Goal: Task Accomplishment & Management: Use online tool/utility

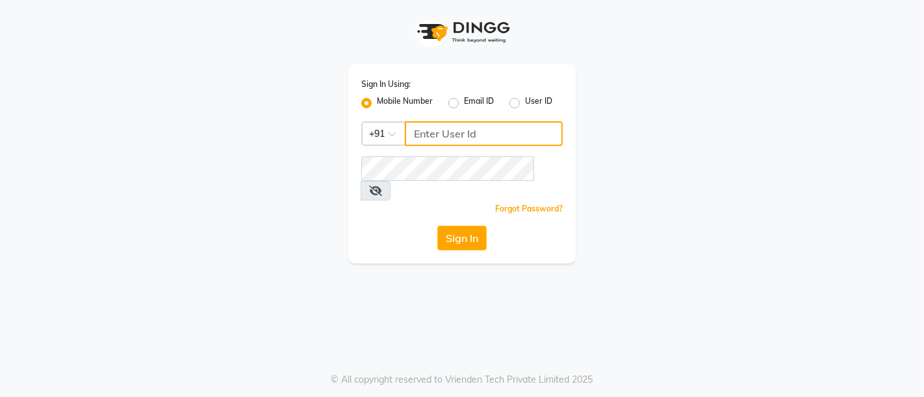
type input "8700091425"
click at [382, 186] on icon at bounding box center [375, 191] width 13 height 10
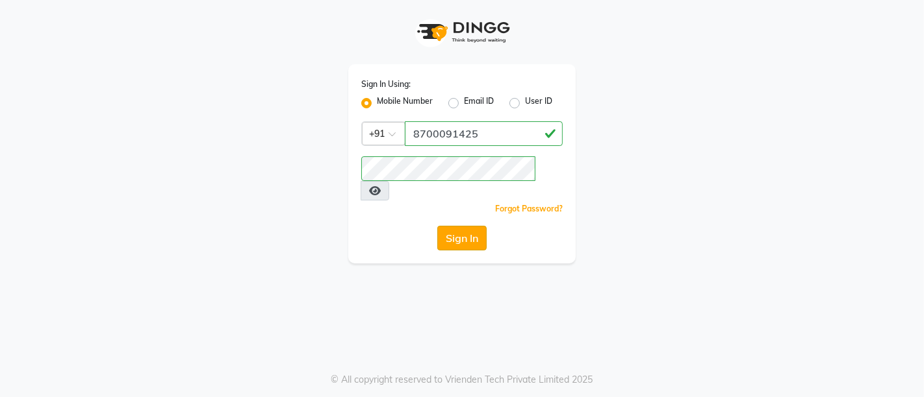
click at [462, 226] on button "Sign In" at bounding box center [461, 238] width 49 height 25
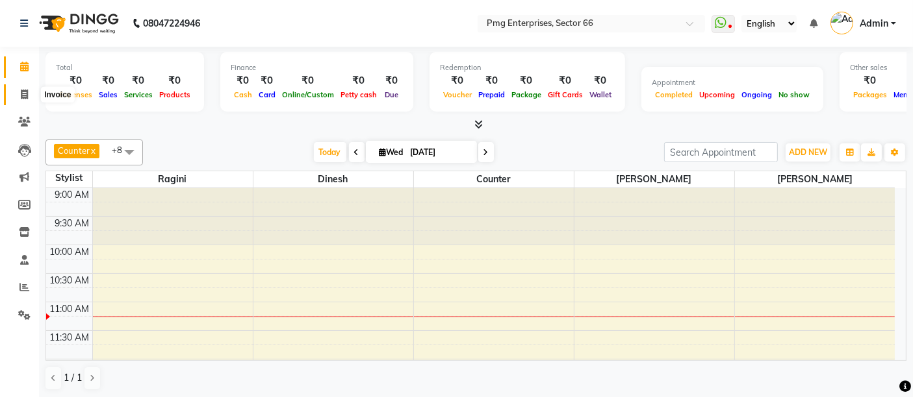
click at [21, 91] on icon at bounding box center [24, 95] width 7 height 10
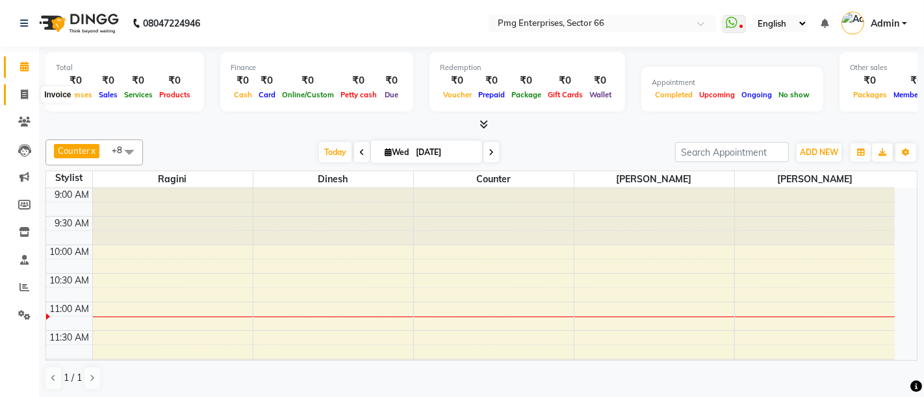
select select "service"
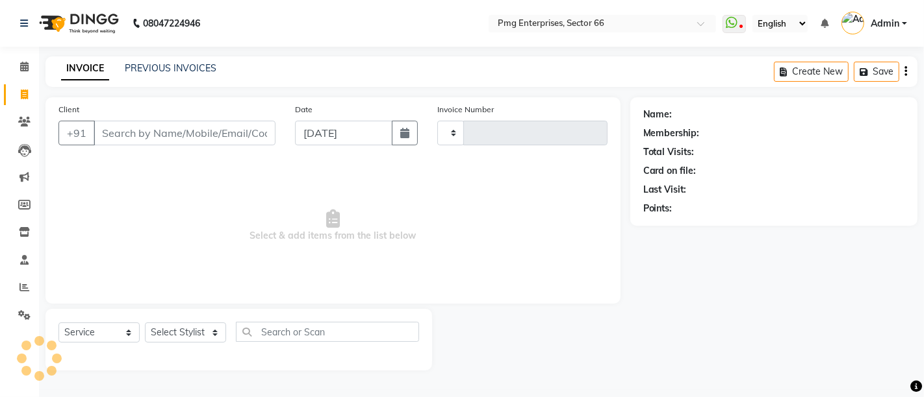
type input "3254"
select select "889"
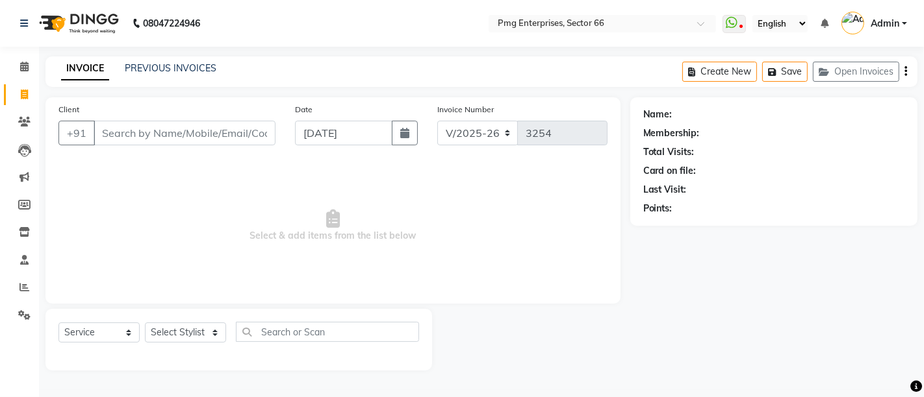
click at [196, 131] on input "Client" at bounding box center [185, 133] width 182 height 25
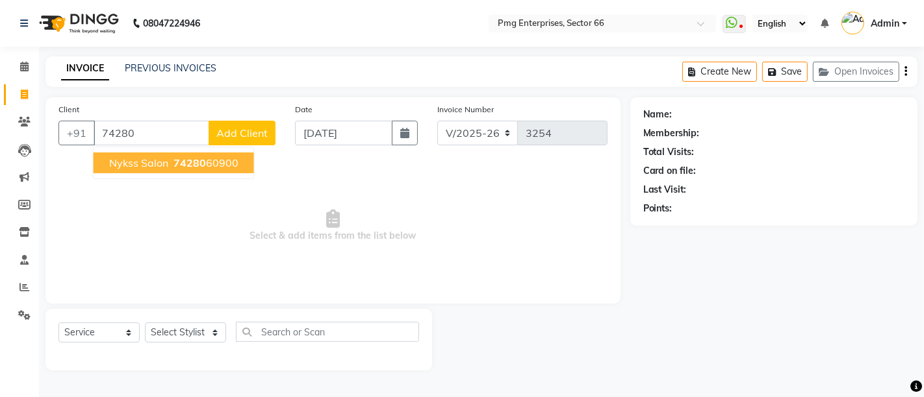
click at [196, 164] on span "74280" at bounding box center [189, 163] width 32 height 13
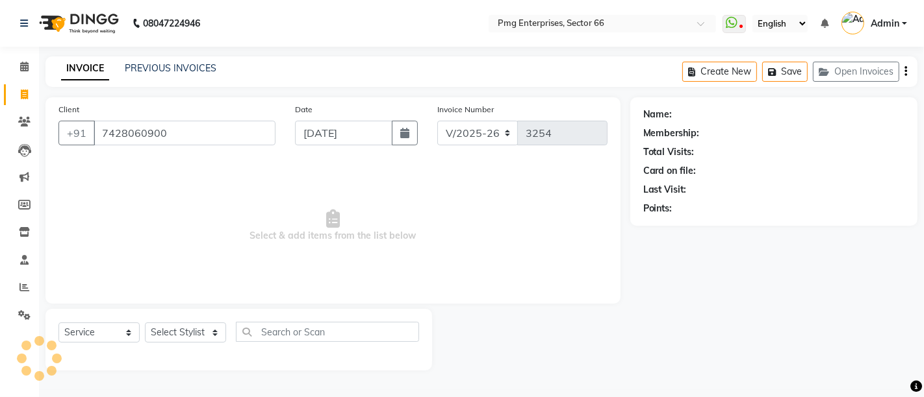
type input "7428060900"
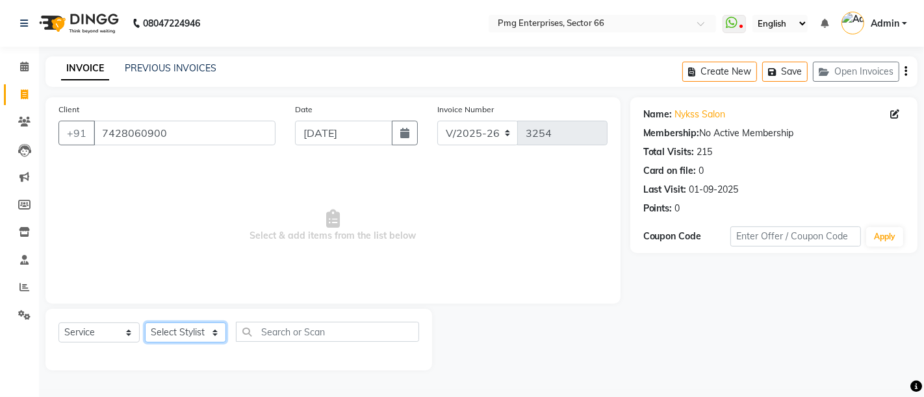
click at [189, 334] on select "Select Stylist [PERSON_NAME] Counter [PERSON_NAME] [PERSON_NAME] [PERSON_NAME] …" at bounding box center [185, 333] width 81 height 20
select select "49466"
click at [145, 323] on select "Select Stylist [PERSON_NAME] Counter [PERSON_NAME] [PERSON_NAME] [PERSON_NAME] …" at bounding box center [185, 333] width 81 height 20
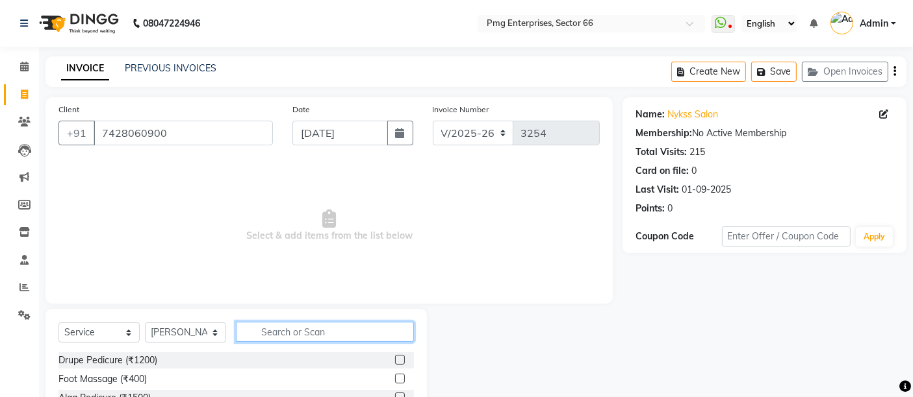
click at [282, 332] on input "text" at bounding box center [325, 332] width 178 height 20
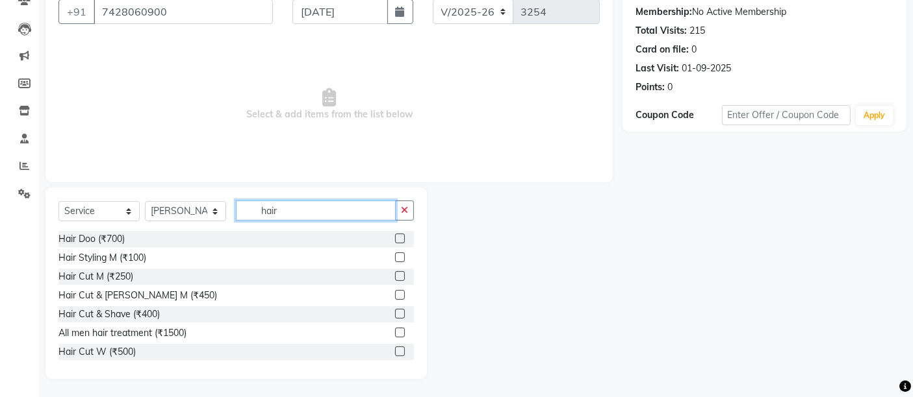
scroll to position [122, 0]
type input "hair"
click at [93, 270] on div "Hair Cut M (₹250)" at bounding box center [95, 277] width 75 height 14
checkbox input "false"
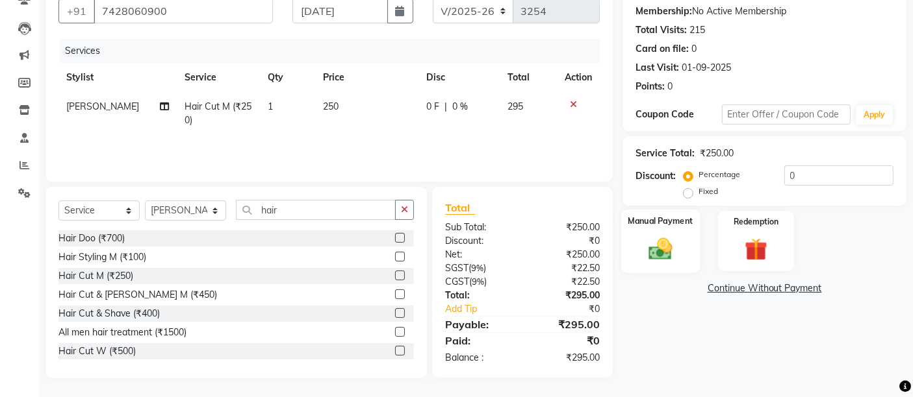
click at [656, 257] on img at bounding box center [660, 248] width 39 height 27
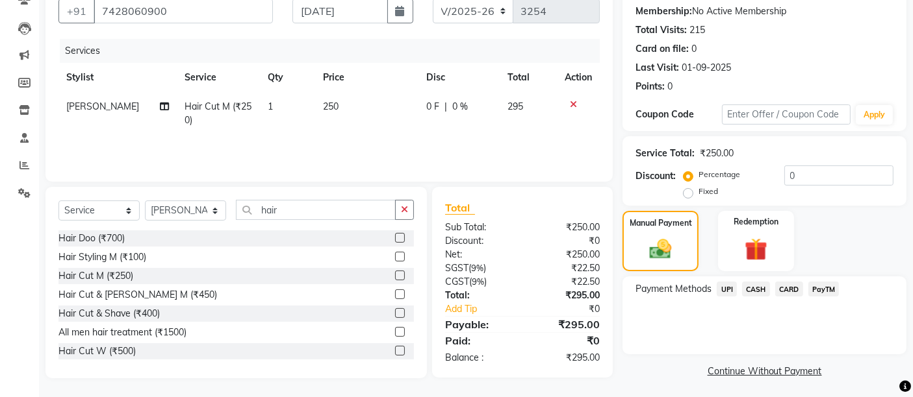
click at [723, 285] on span "UPI" at bounding box center [726, 289] width 20 height 15
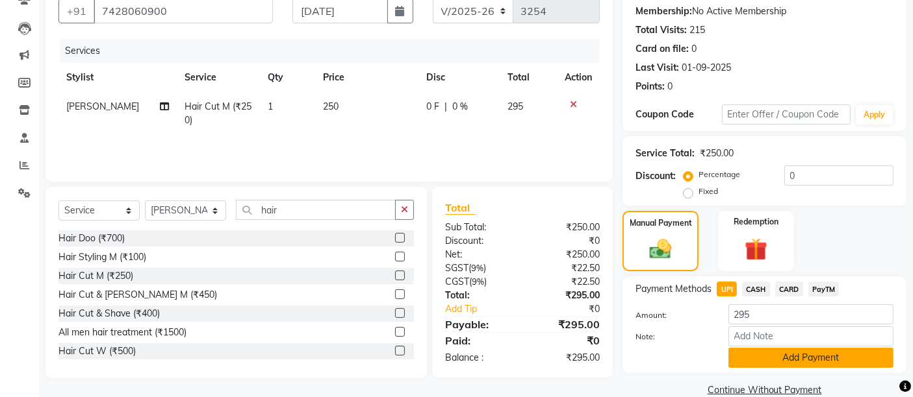
click at [809, 360] on button "Add Payment" at bounding box center [810, 358] width 165 height 20
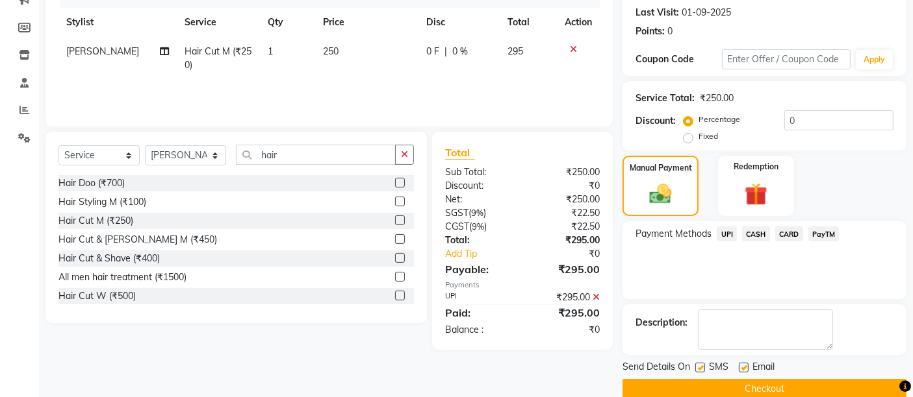
scroll to position [197, 0]
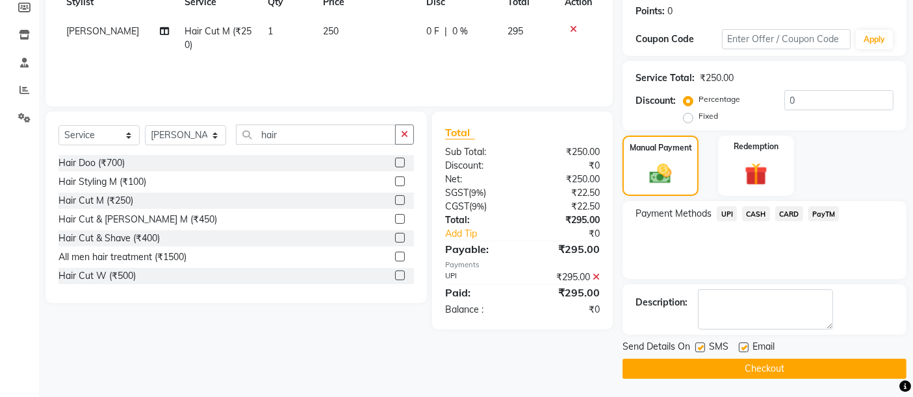
click at [833, 370] on button "Checkout" at bounding box center [764, 369] width 284 height 20
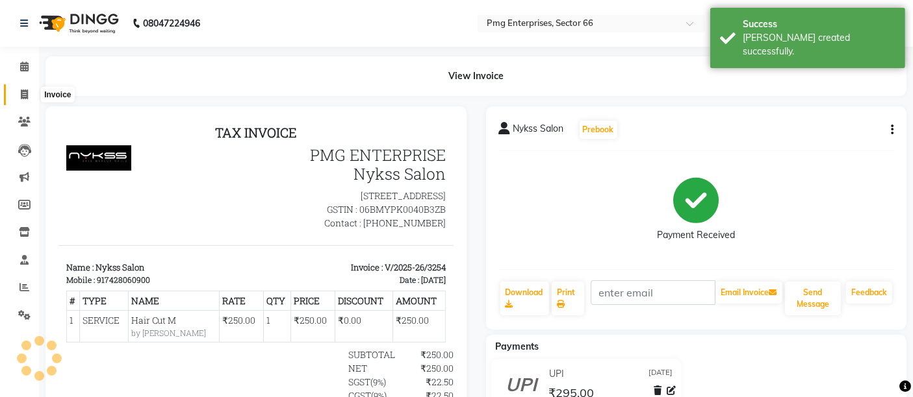
click at [24, 93] on icon at bounding box center [24, 95] width 7 height 10
select select "service"
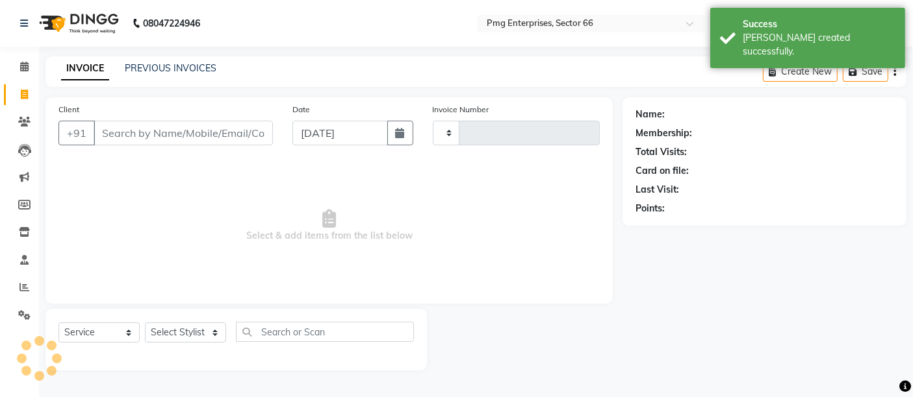
type input "3255"
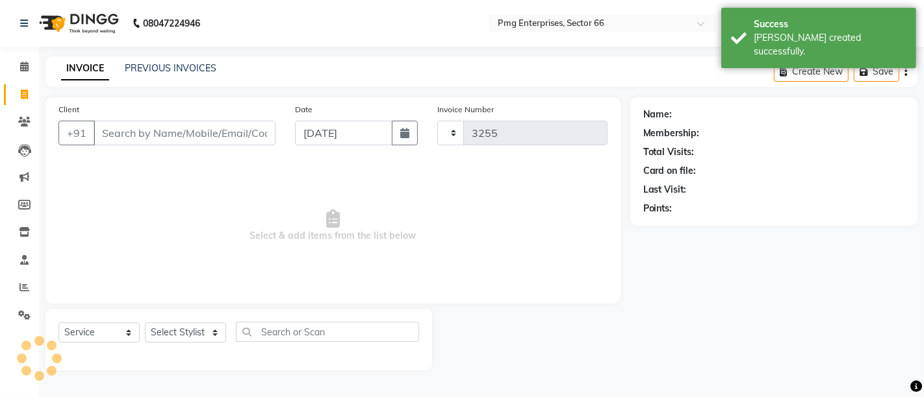
select select "889"
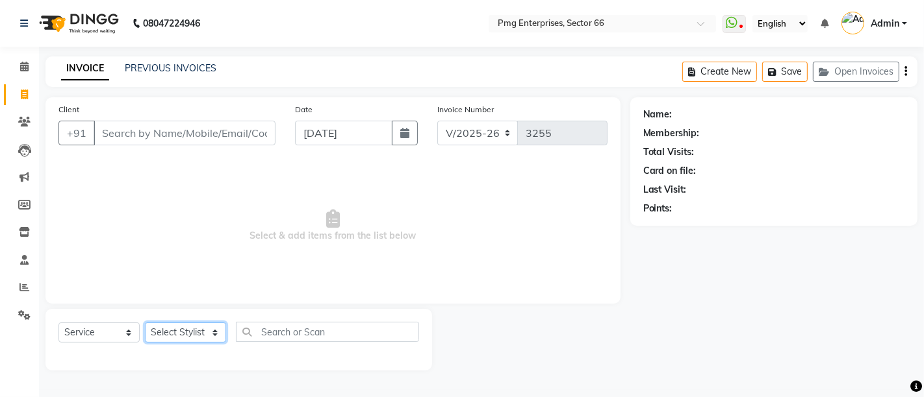
drag, startPoint x: 191, startPoint y: 336, endPoint x: 193, endPoint y: 313, distance: 22.8
click at [193, 313] on div "Select Service Product Membership Package Voucher Prepaid Gift Card Select Styl…" at bounding box center [238, 340] width 386 height 62
select select "14600"
click at [145, 323] on select "Select Stylist [PERSON_NAME] Counter [PERSON_NAME] [PERSON_NAME] [PERSON_NAME] …" at bounding box center [185, 333] width 81 height 20
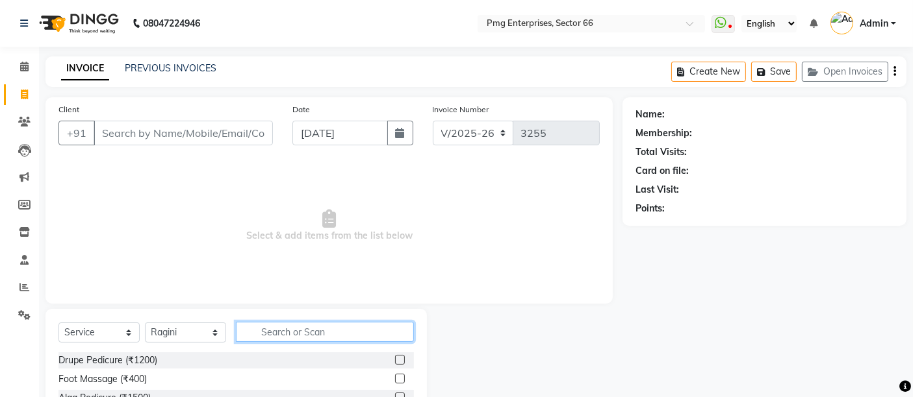
click at [264, 331] on input "text" at bounding box center [325, 332] width 178 height 20
type input "ey"
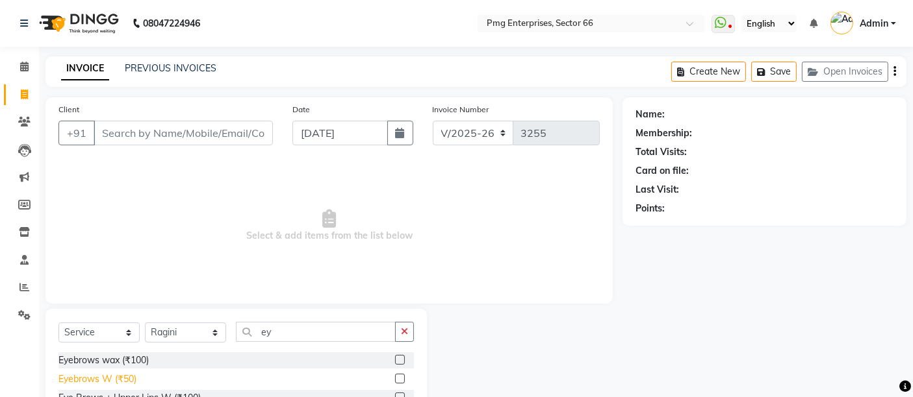
click at [101, 381] on div "Eyebrows W (₹50)" at bounding box center [97, 380] width 78 height 14
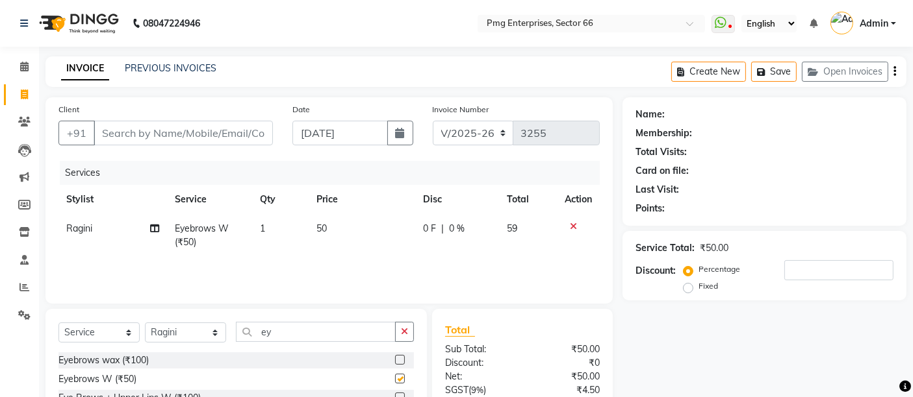
checkbox input "false"
click at [146, 129] on input "Client" at bounding box center [183, 133] width 179 height 25
type input "7"
type input "0"
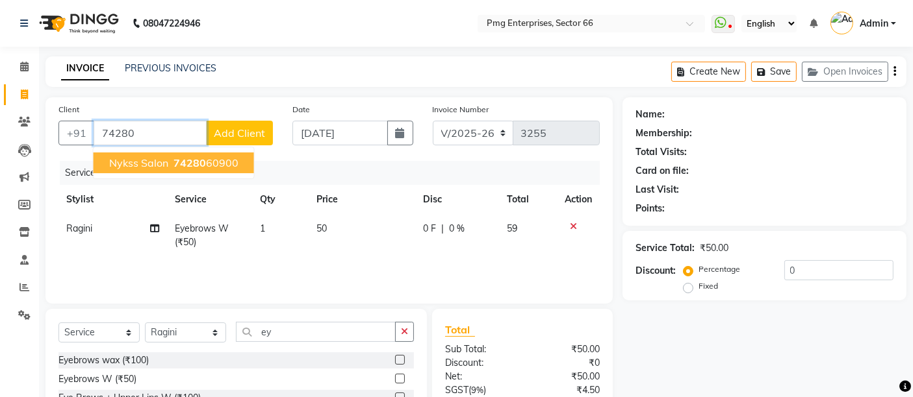
click at [143, 157] on span "Nykss Salon" at bounding box center [138, 163] width 59 height 13
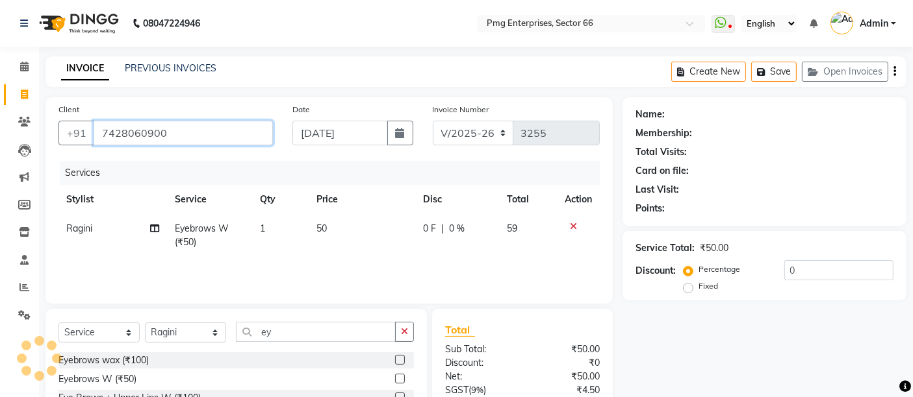
type input "7428060900"
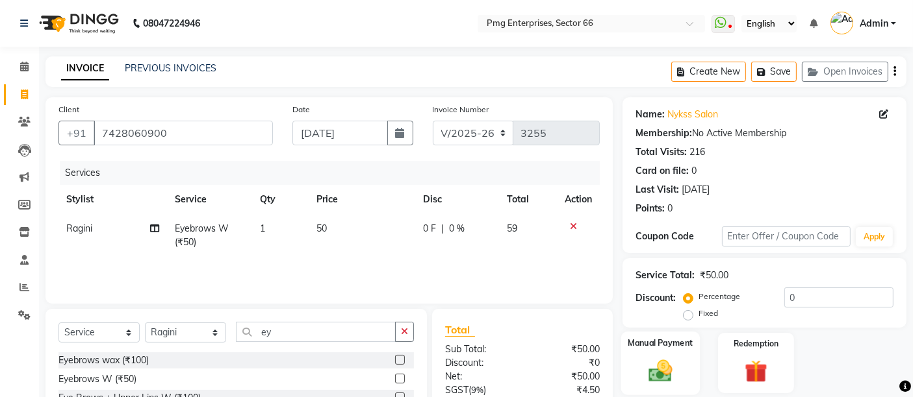
click at [656, 372] on img at bounding box center [660, 370] width 39 height 27
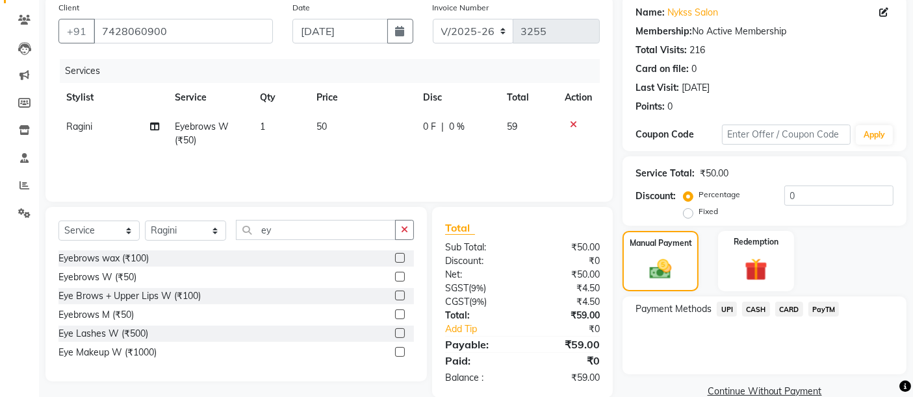
scroll to position [115, 0]
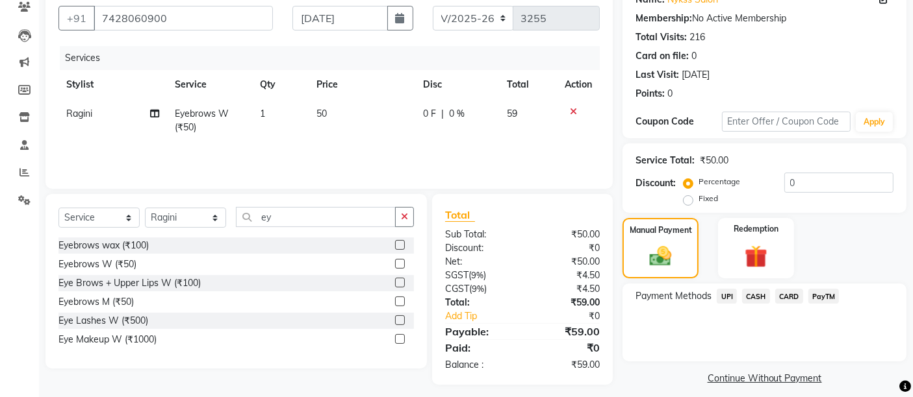
click at [729, 295] on span "UPI" at bounding box center [726, 296] width 20 height 15
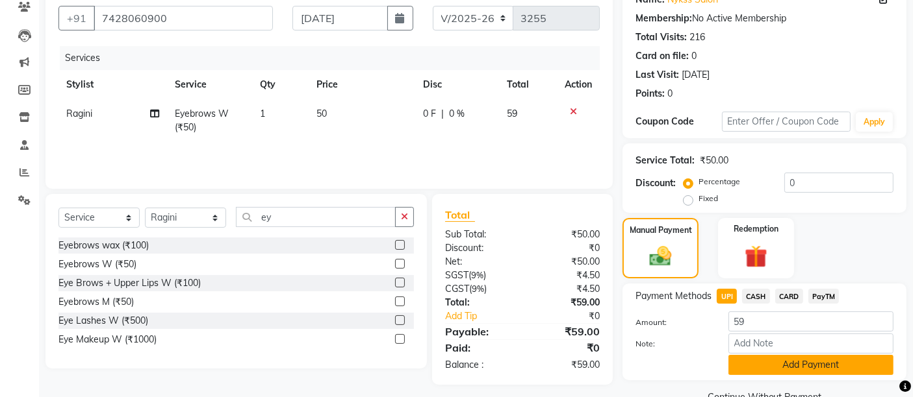
click at [772, 364] on button "Add Payment" at bounding box center [810, 365] width 165 height 20
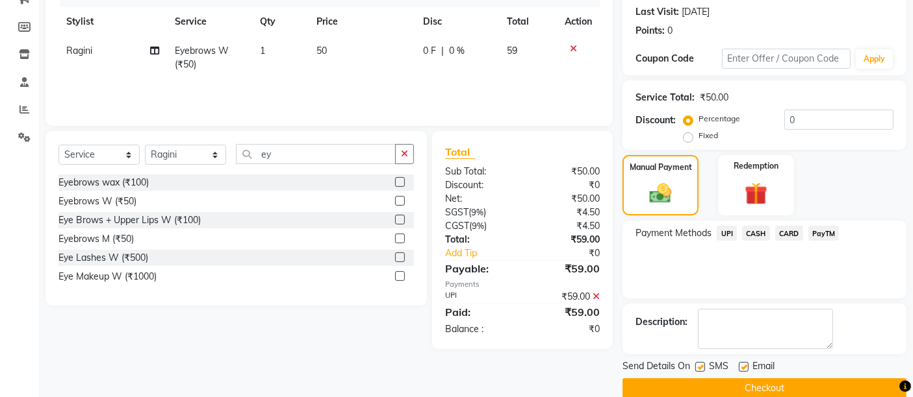
scroll to position [197, 0]
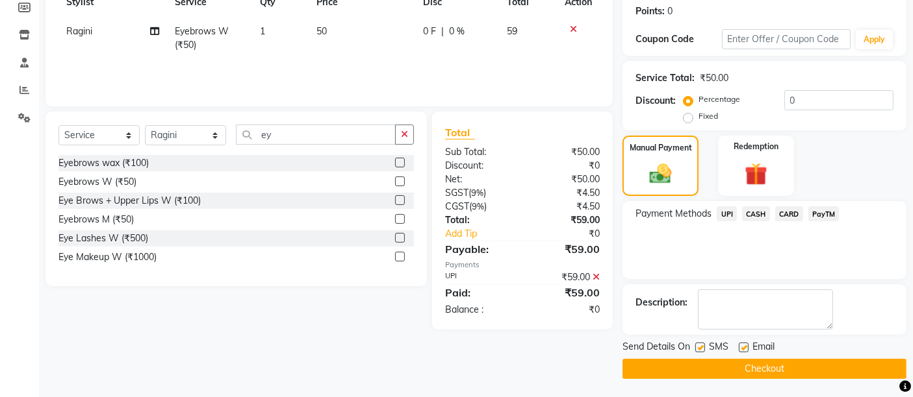
click at [838, 370] on button "Checkout" at bounding box center [764, 369] width 284 height 20
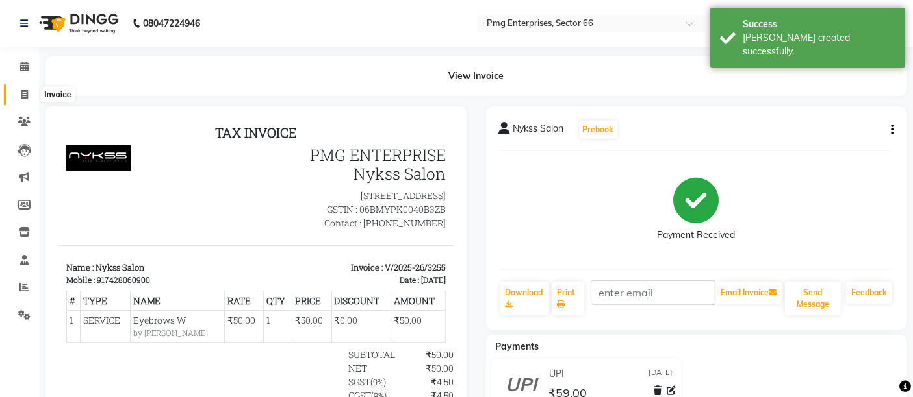
click at [26, 94] on icon at bounding box center [24, 95] width 7 height 10
select select "service"
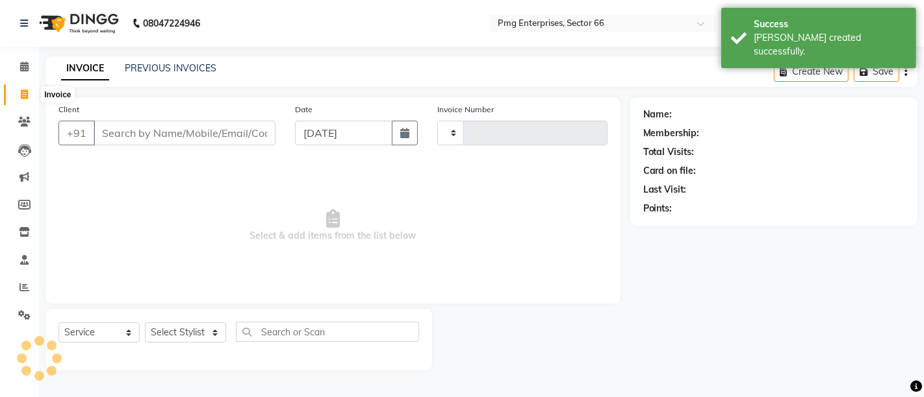
type input "3256"
select select "889"
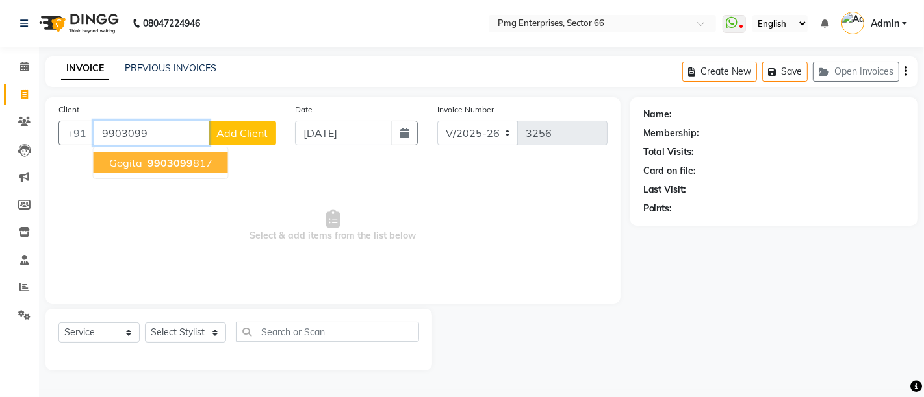
click at [131, 164] on span "Gogita" at bounding box center [125, 163] width 33 height 13
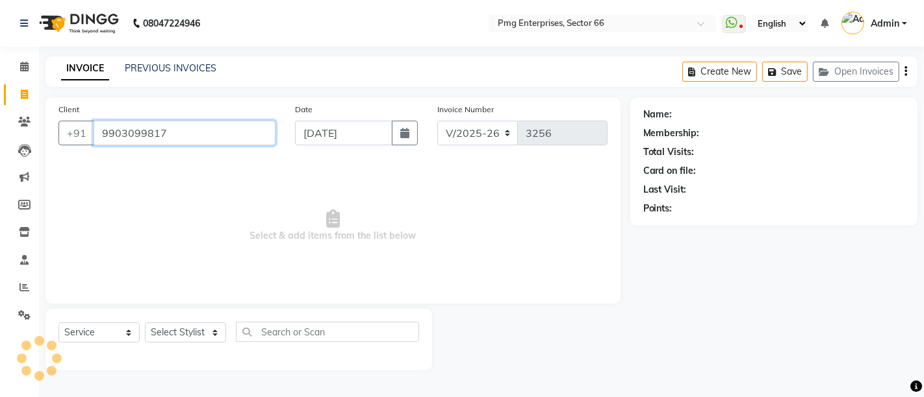
type input "9903099817"
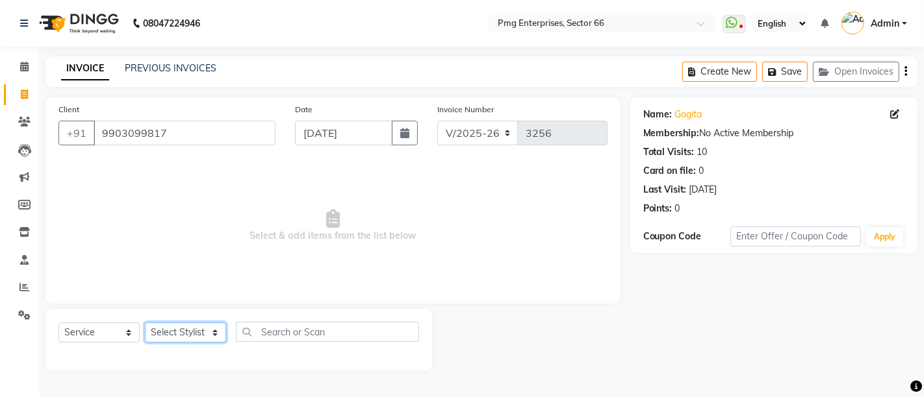
click at [188, 328] on select "Select Stylist [PERSON_NAME] Counter [PERSON_NAME] [PERSON_NAME] [PERSON_NAME] …" at bounding box center [185, 333] width 81 height 20
select select "49466"
click at [145, 323] on select "Select Stylist [PERSON_NAME] Counter [PERSON_NAME] [PERSON_NAME] [PERSON_NAME] …" at bounding box center [185, 333] width 81 height 20
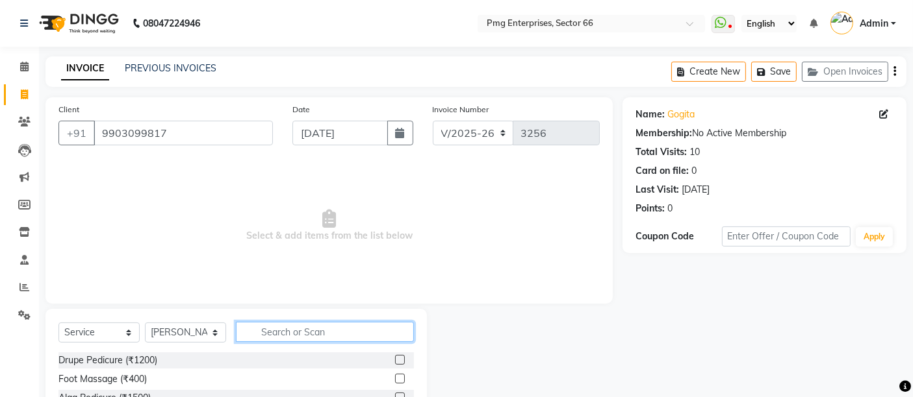
click at [266, 331] on input "text" at bounding box center [325, 332] width 178 height 20
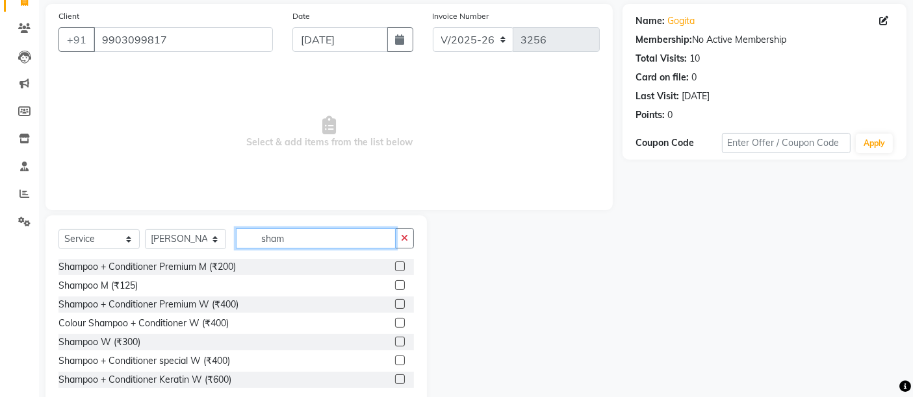
scroll to position [115, 0]
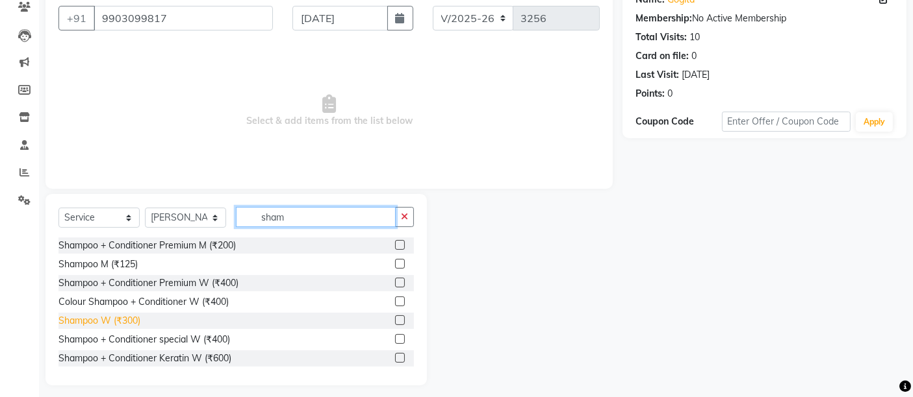
type input "sham"
click at [122, 321] on div "Shampoo W (₹300)" at bounding box center [99, 321] width 82 height 14
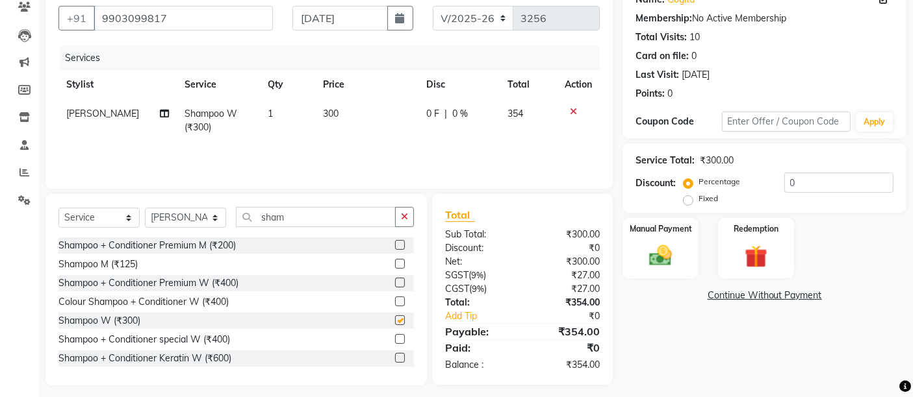
checkbox input "false"
click at [297, 220] on input "sham" at bounding box center [316, 217] width 160 height 20
type input "s"
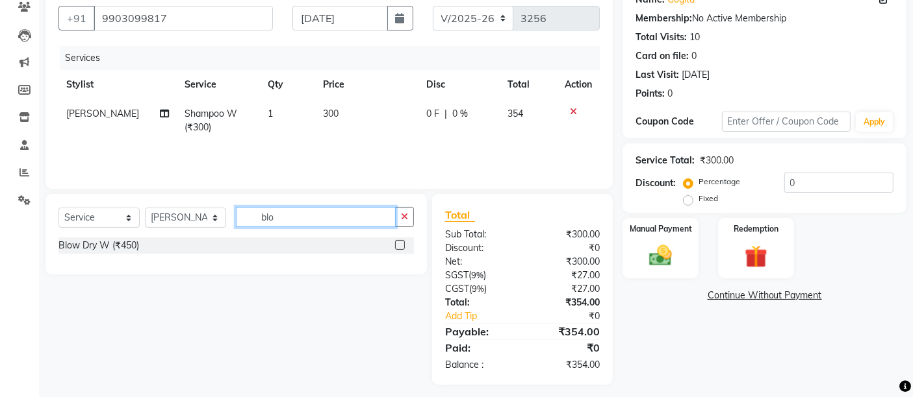
type input "blo"
click at [401, 244] on label at bounding box center [400, 245] width 10 height 10
click at [401, 244] on input "checkbox" at bounding box center [399, 246] width 8 height 8
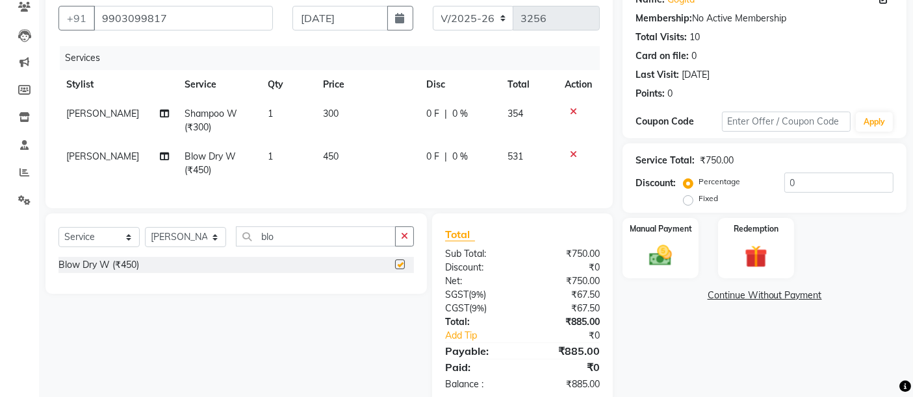
checkbox input "false"
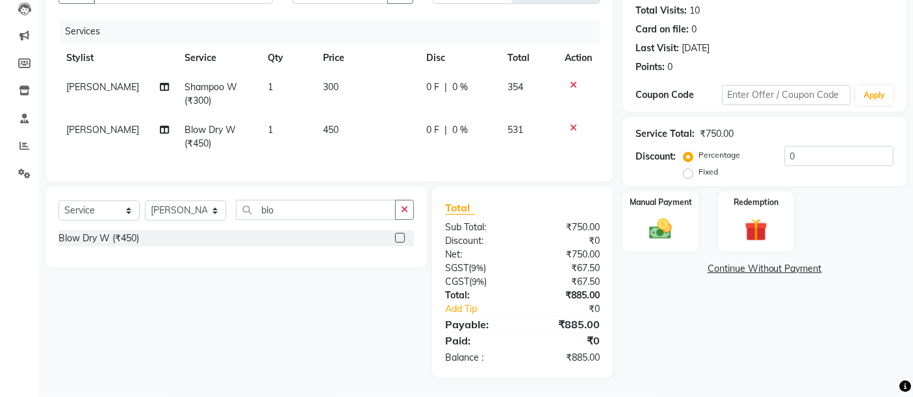
scroll to position [151, 0]
click at [638, 223] on div "Manual Payment" at bounding box center [660, 222] width 79 height 64
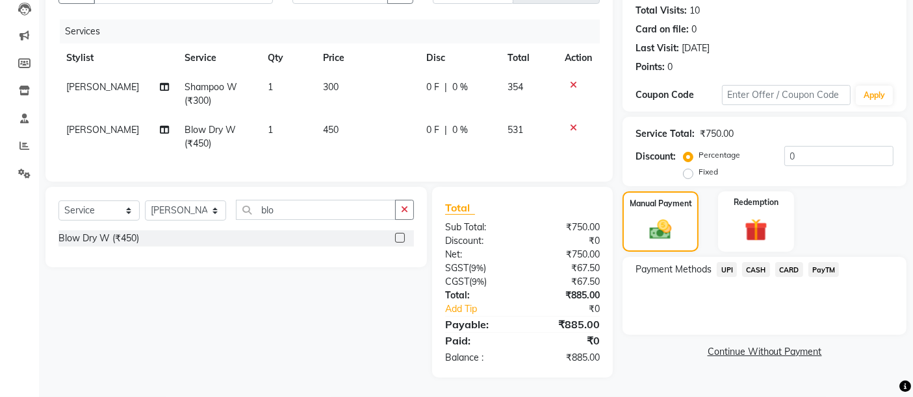
click at [721, 262] on span "UPI" at bounding box center [726, 269] width 20 height 15
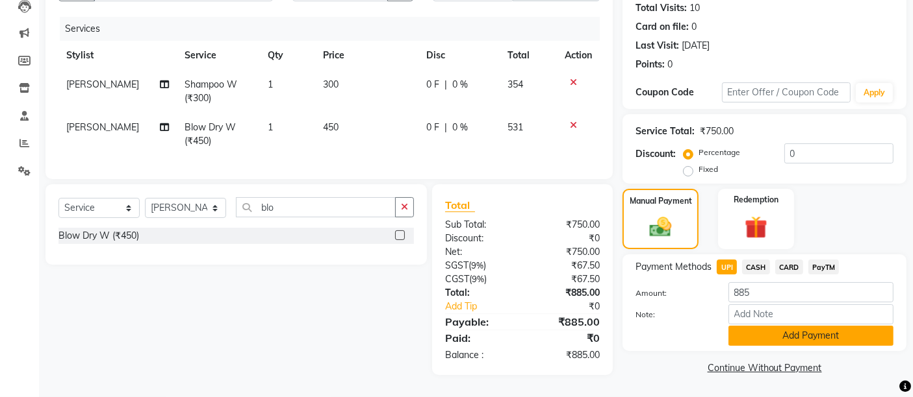
click at [792, 326] on button "Add Payment" at bounding box center [810, 336] width 165 height 20
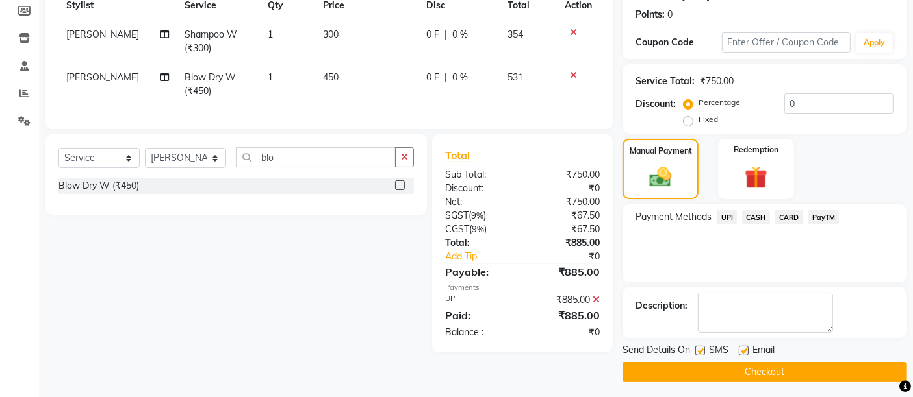
scroll to position [197, 0]
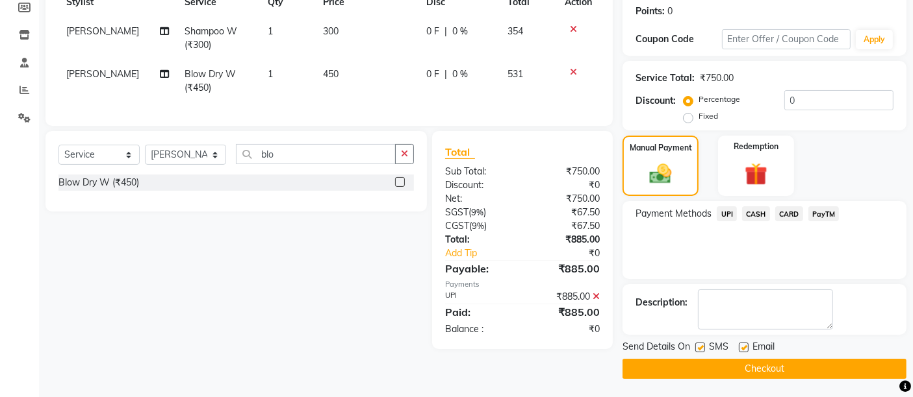
click at [784, 370] on button "Checkout" at bounding box center [764, 369] width 284 height 20
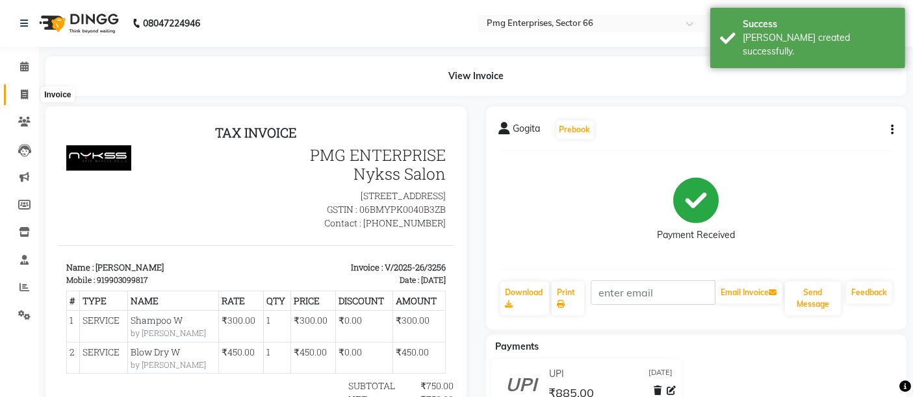
click at [24, 94] on icon at bounding box center [24, 95] width 7 height 10
select select "service"
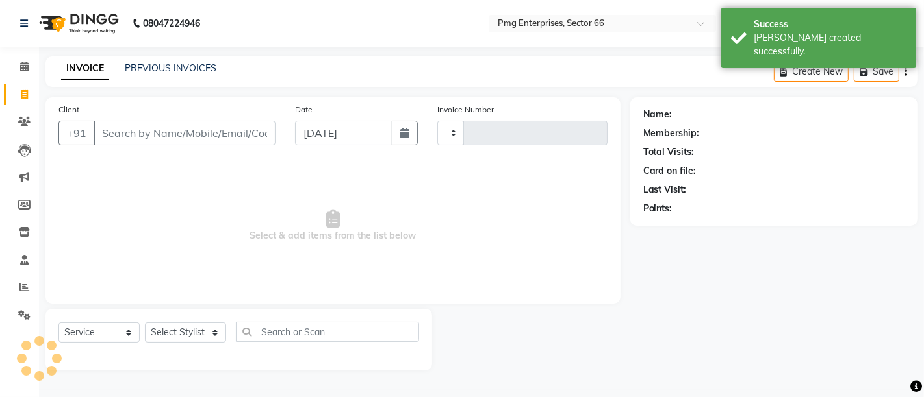
type input "3257"
select select "889"
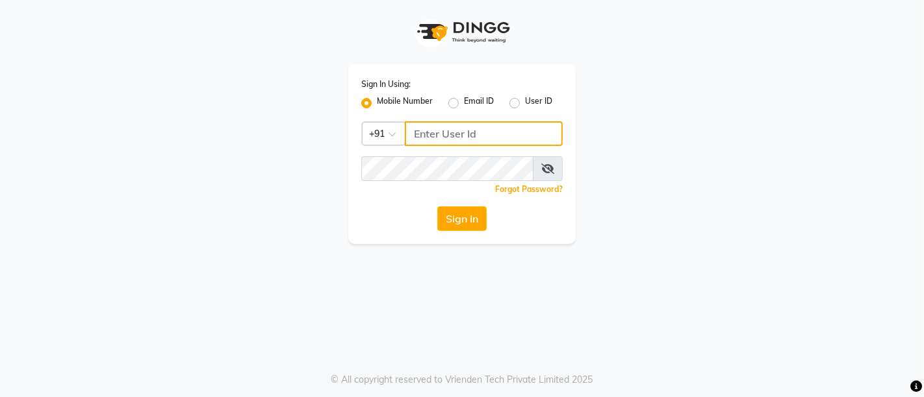
type input "8700091425"
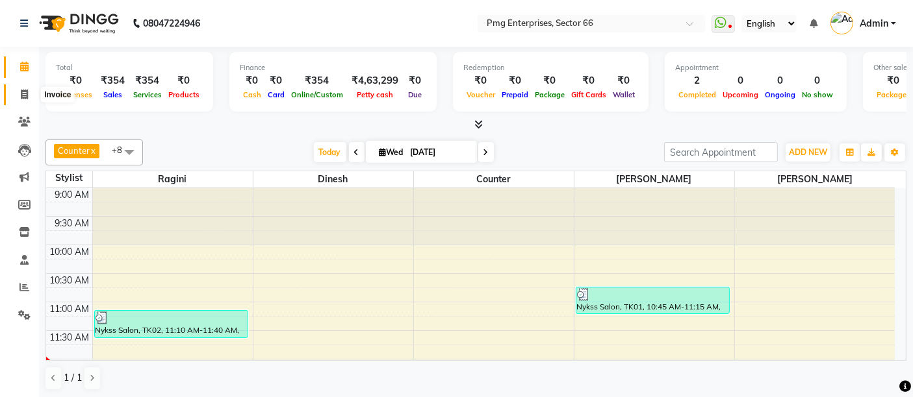
click at [22, 94] on icon at bounding box center [24, 95] width 7 height 10
select select "889"
select select "service"
